Goal: Find specific page/section: Find specific page/section

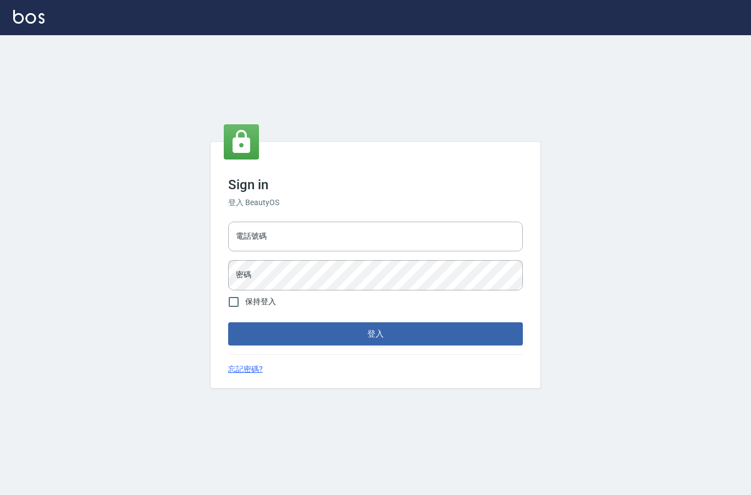
click at [273, 251] on input "電話號碼" at bounding box center [375, 237] width 295 height 30
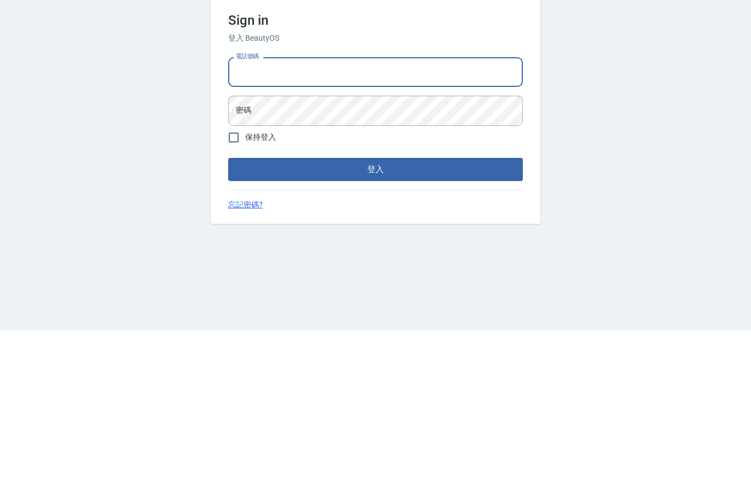
type input "0427061917"
click at [426, 322] on button "登入" at bounding box center [375, 333] width 295 height 23
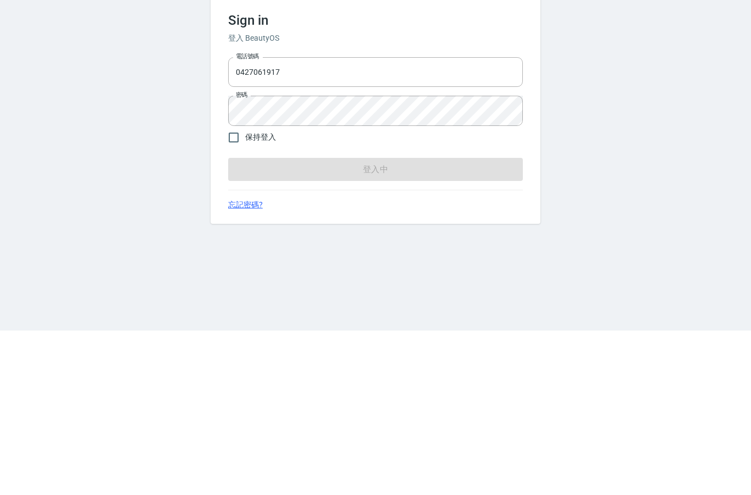
scroll to position [44, 0]
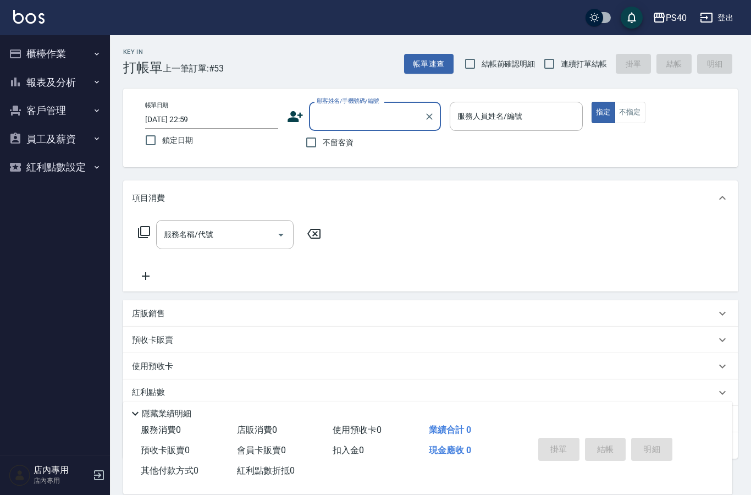
click at [100, 67] on button "櫃檯作業" at bounding box center [54, 54] width 101 height 29
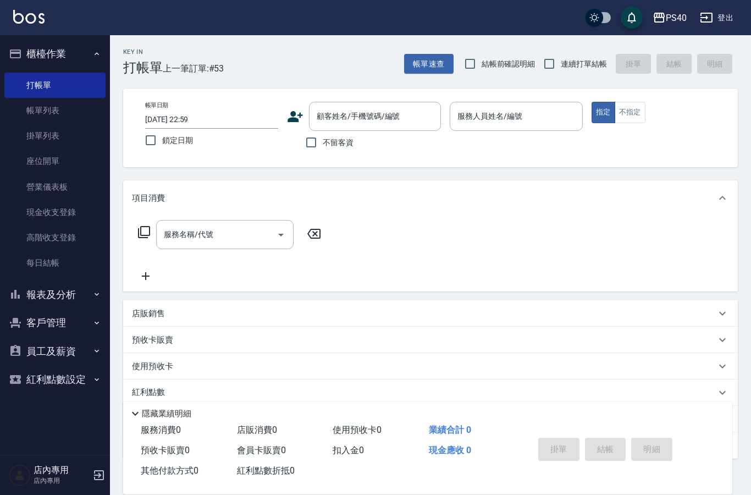
click at [96, 54] on icon "button" at bounding box center [97, 53] width 4 height 3
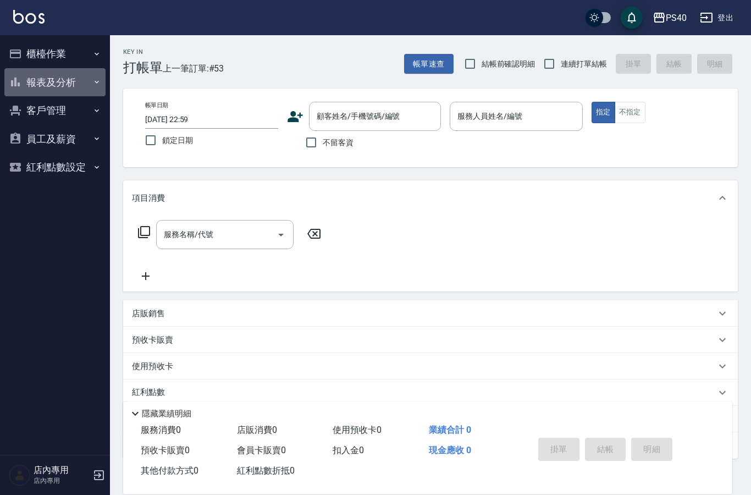
click at [32, 81] on button "報表及分析" at bounding box center [54, 82] width 101 height 29
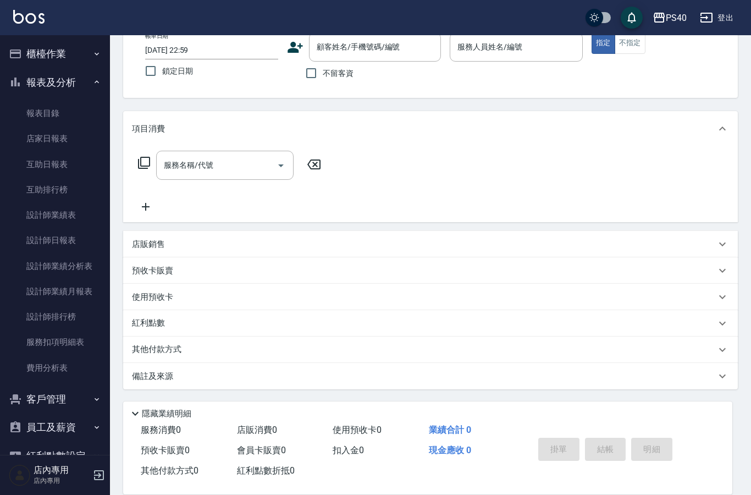
scroll to position [25, 0]
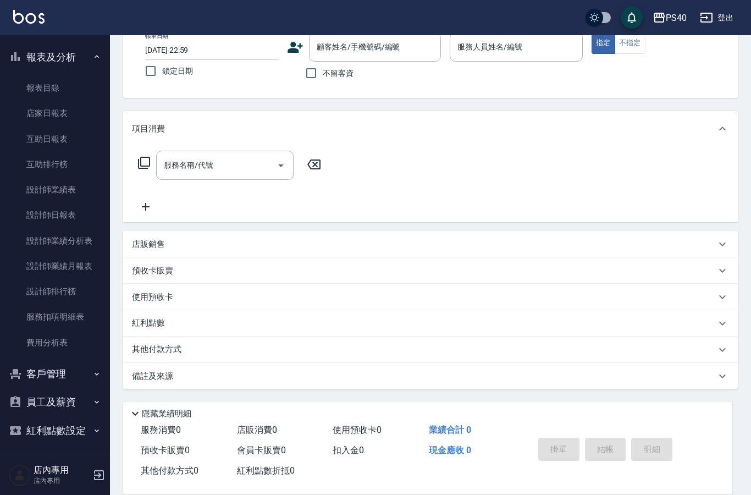
click at [43, 215] on link "設計師日報表" at bounding box center [54, 214] width 101 height 25
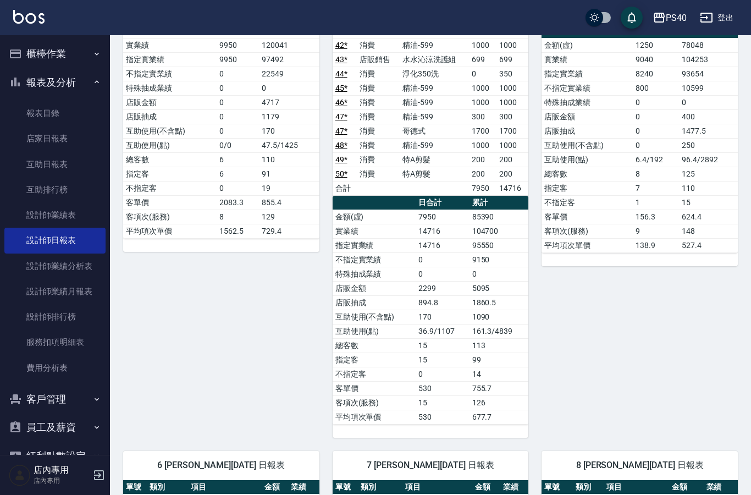
scroll to position [244, 0]
